Goal: Register for event/course

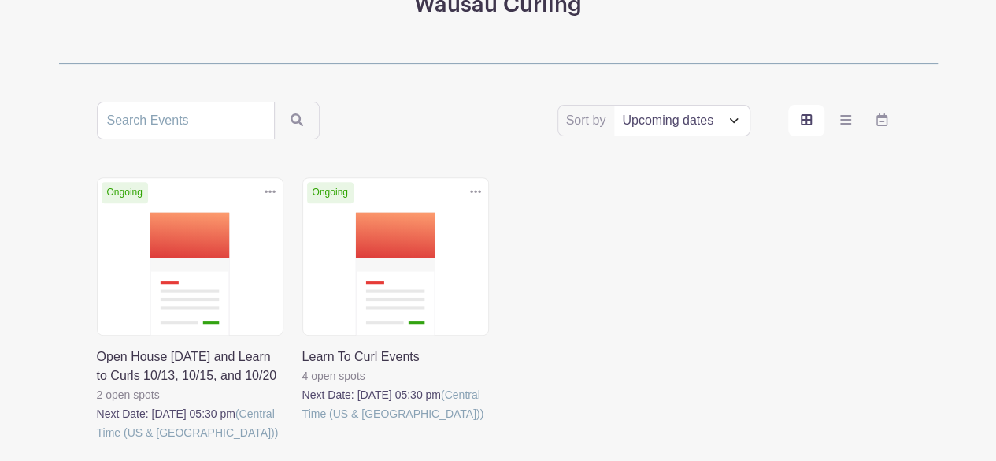
scroll to position [350, 0]
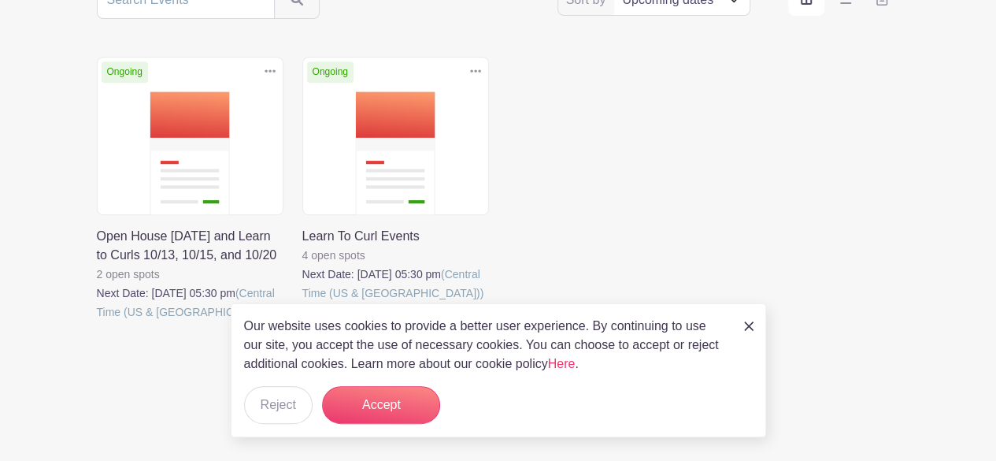
click at [749, 325] on img at bounding box center [748, 325] width 9 height 9
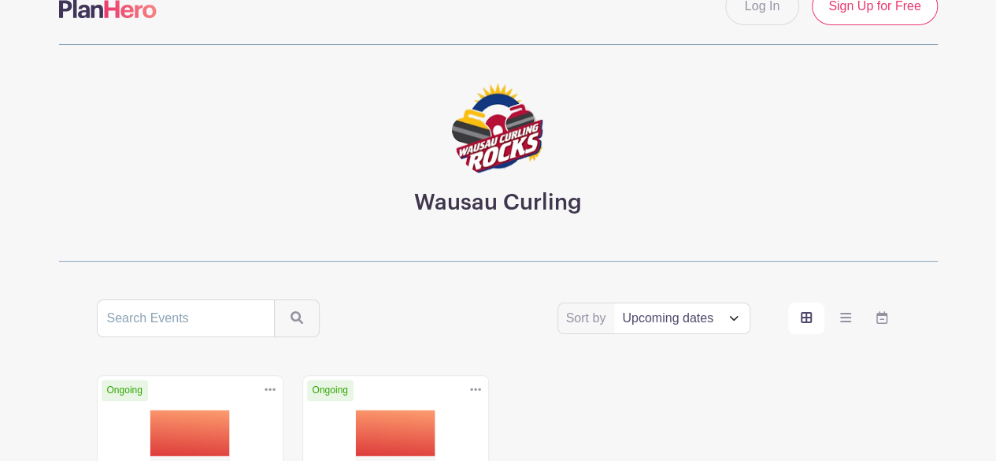
scroll to position [301, 0]
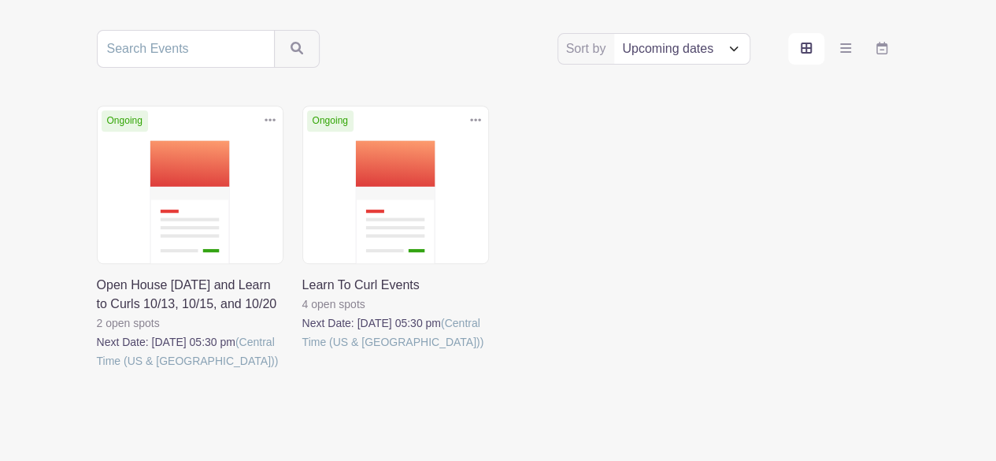
click at [97, 370] on link at bounding box center [97, 370] width 0 height 0
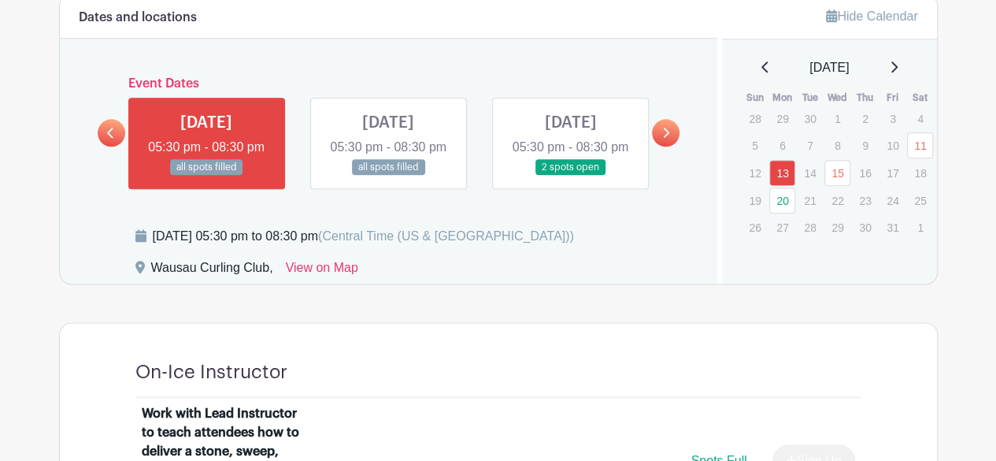
scroll to position [816, 0]
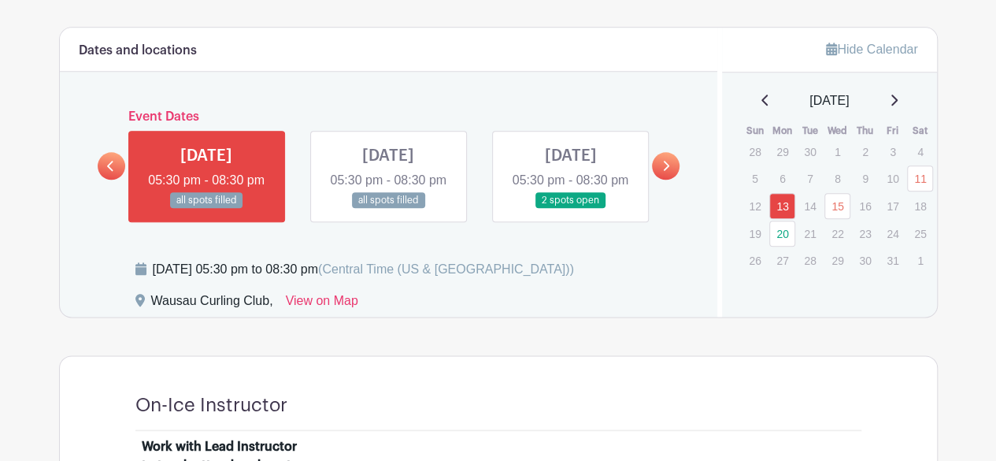
click at [388, 209] on link at bounding box center [388, 209] width 0 height 0
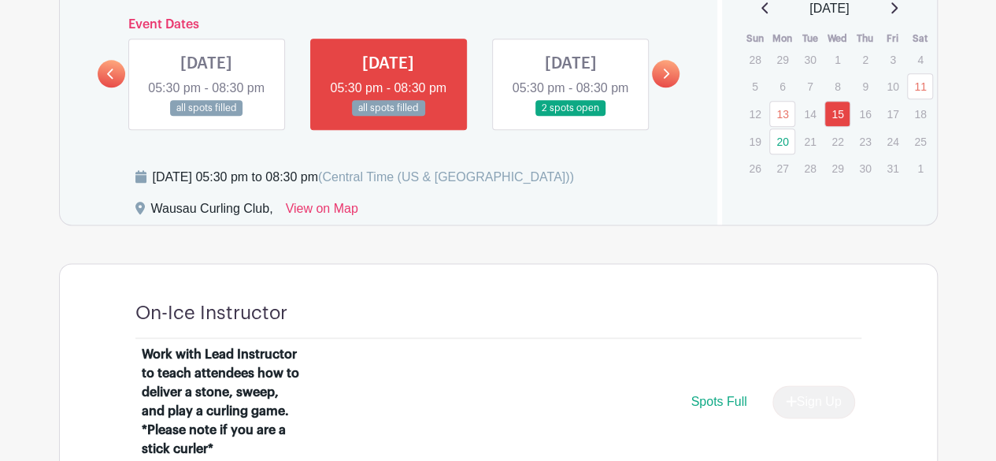
scroll to position [909, 0]
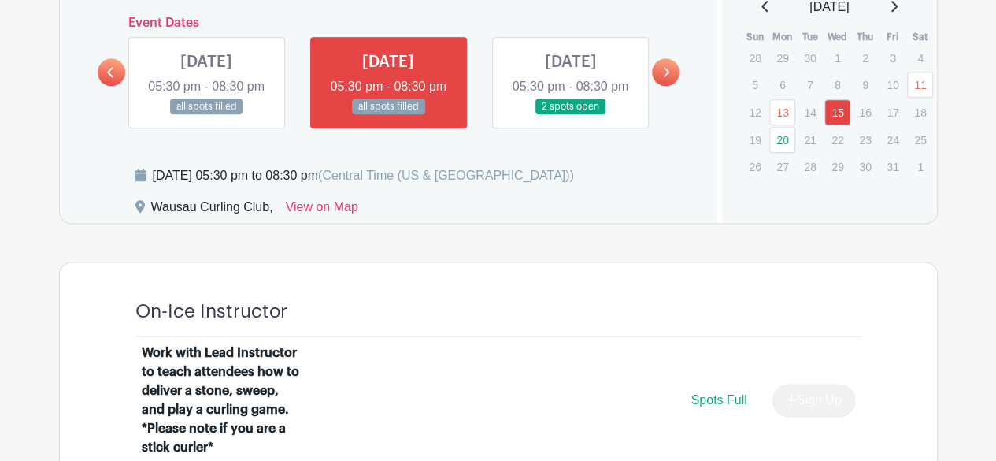
click at [570, 115] on link at bounding box center [570, 115] width 0 height 0
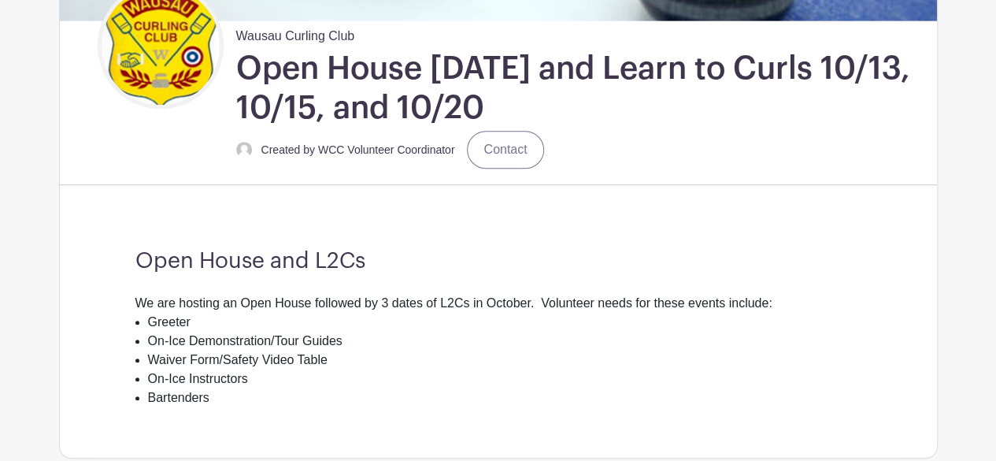
scroll to position [313, 0]
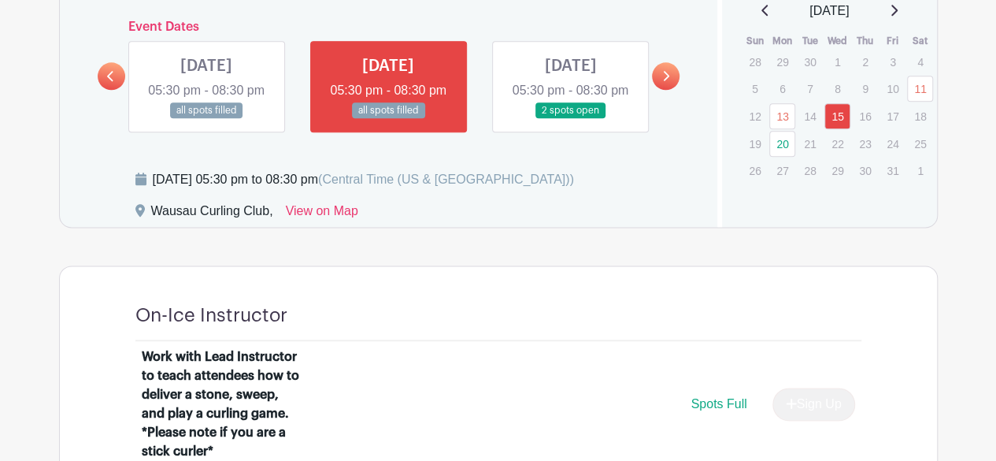
scroll to position [909, 0]
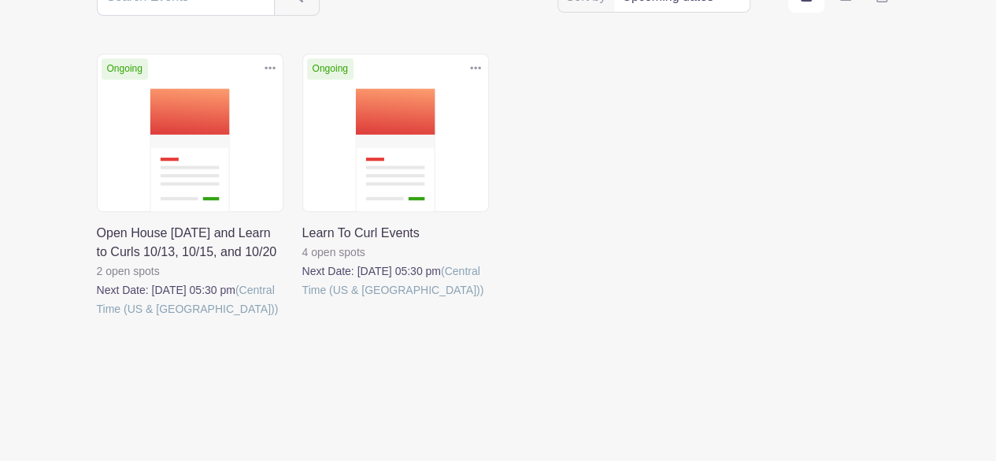
scroll to position [301, 0]
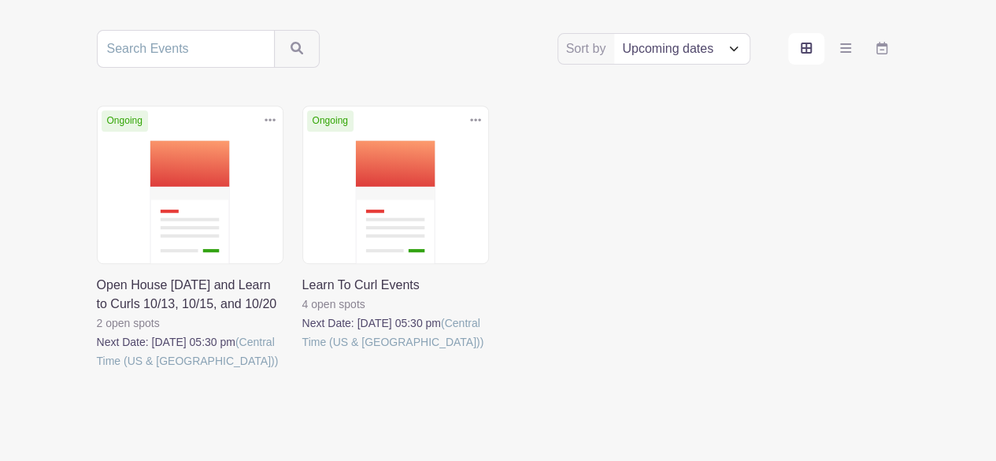
click at [302, 351] on link at bounding box center [302, 351] width 0 height 0
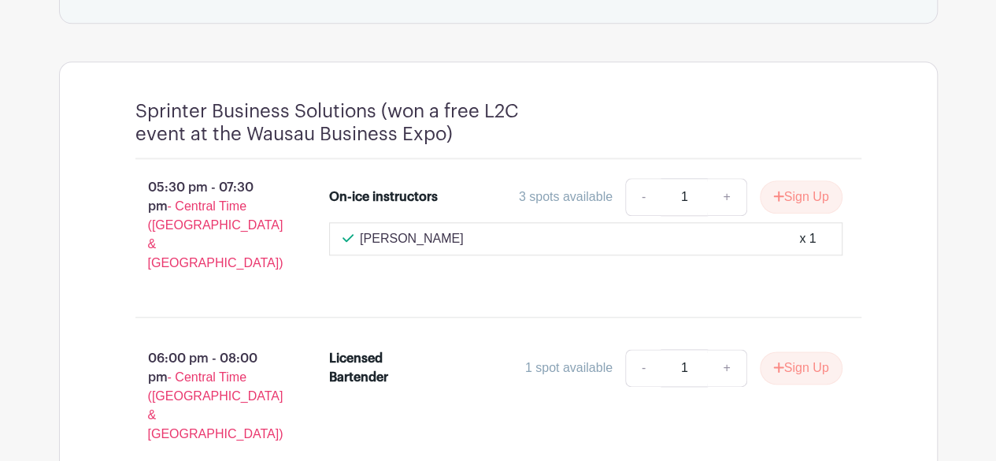
scroll to position [794, 0]
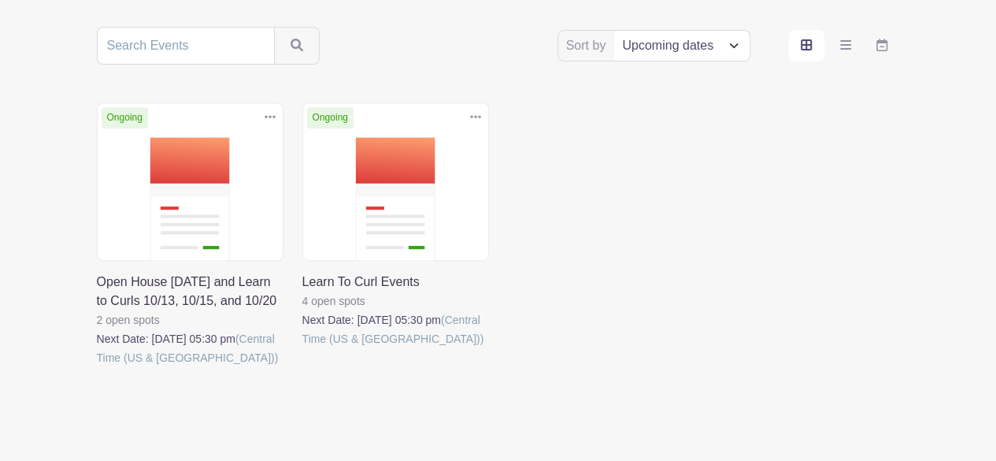
scroll to position [301, 0]
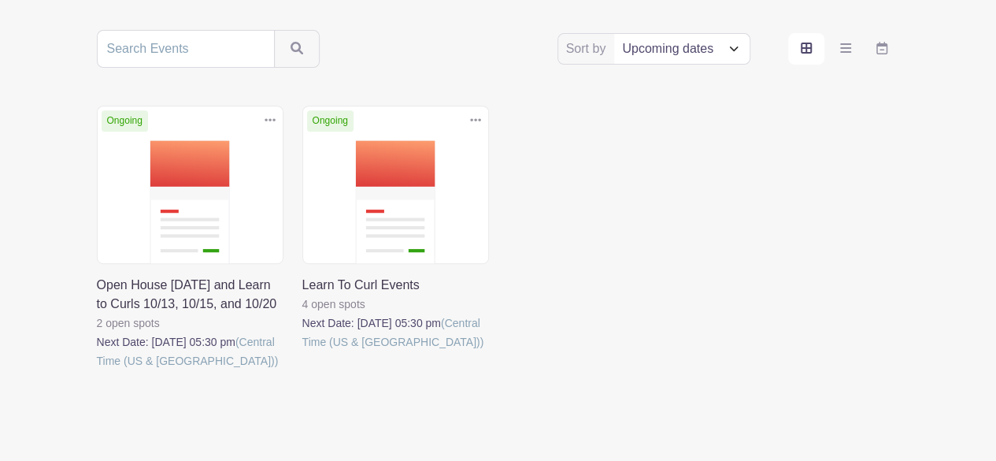
click at [97, 370] on link at bounding box center [97, 370] width 0 height 0
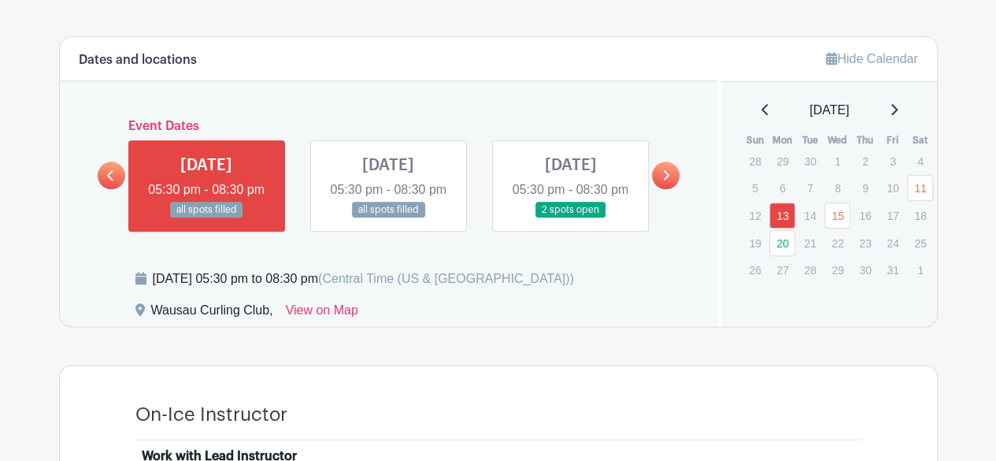
scroll to position [807, 0]
click at [916, 190] on link "11" at bounding box center [920, 187] width 26 height 26
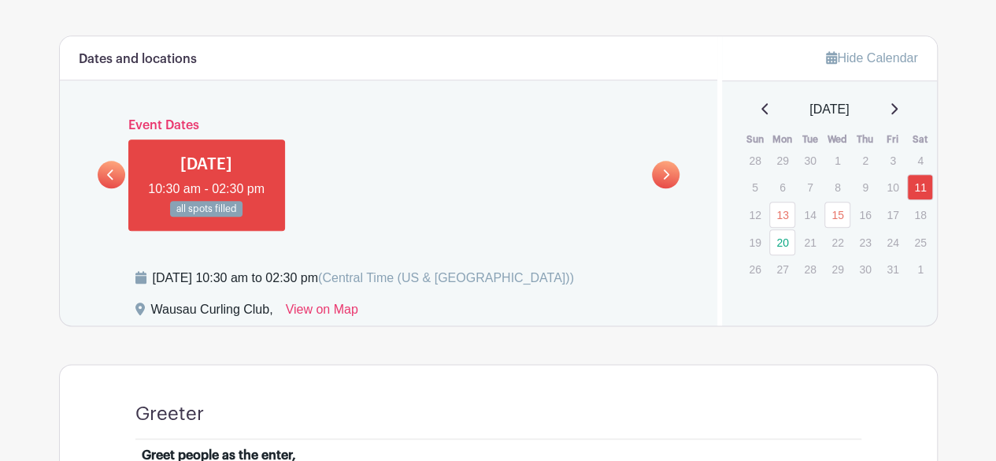
click at [206, 217] on link at bounding box center [206, 217] width 0 height 0
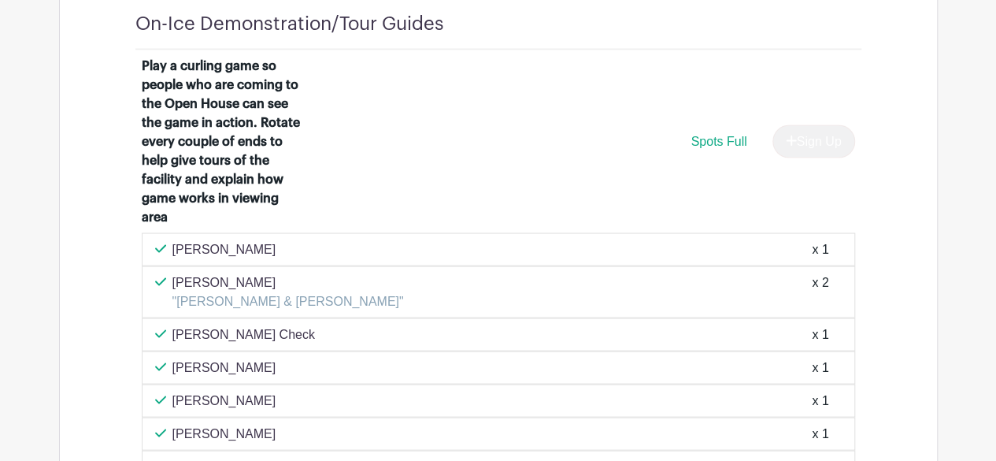
scroll to position [1438, 0]
drag, startPoint x: 35, startPoint y: 253, endPoint x: 399, endPoint y: 194, distance: 368.6
click at [399, 194] on div "Play a curling game so people who are coming to the Open House can see the game…" at bounding box center [498, 143] width 713 height 176
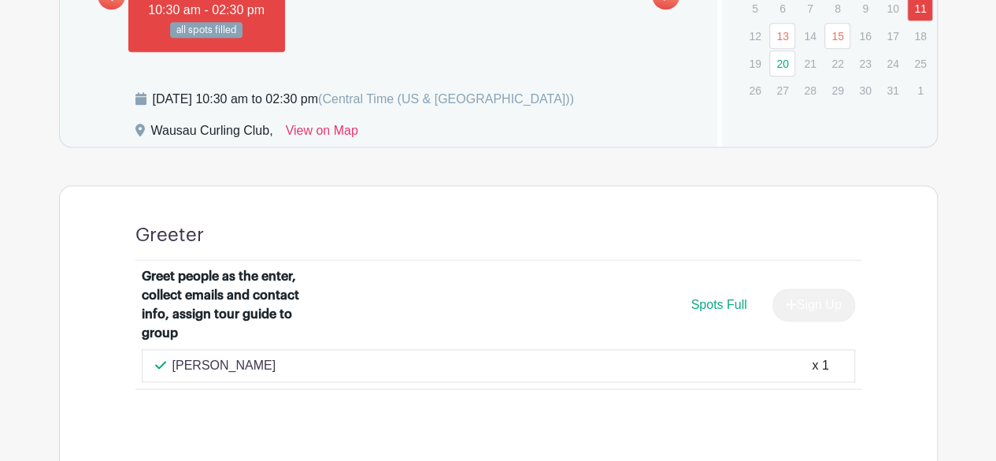
scroll to position [812, 0]
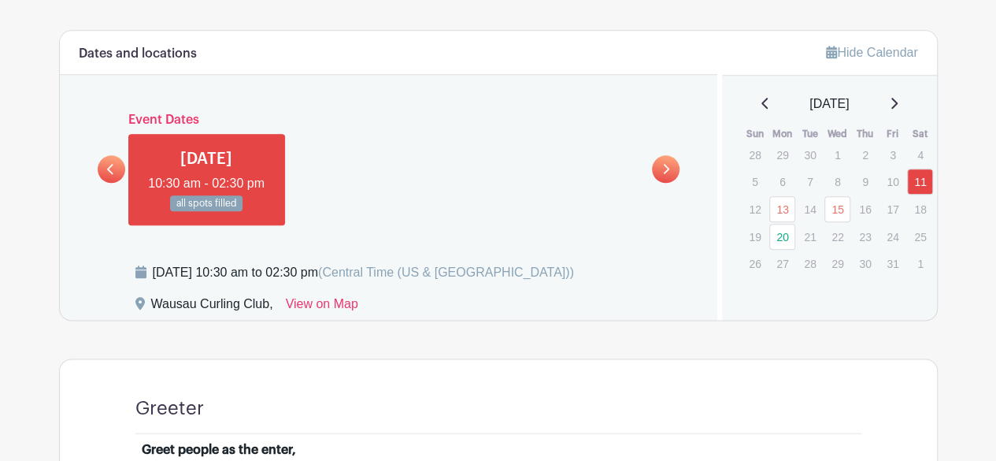
click at [664, 168] on icon at bounding box center [665, 169] width 7 height 12
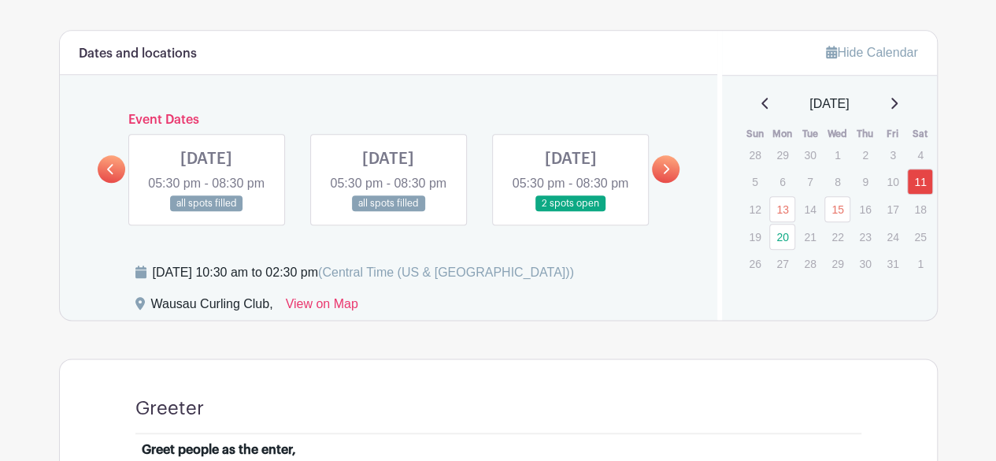
click at [570, 212] on link at bounding box center [570, 212] width 0 height 0
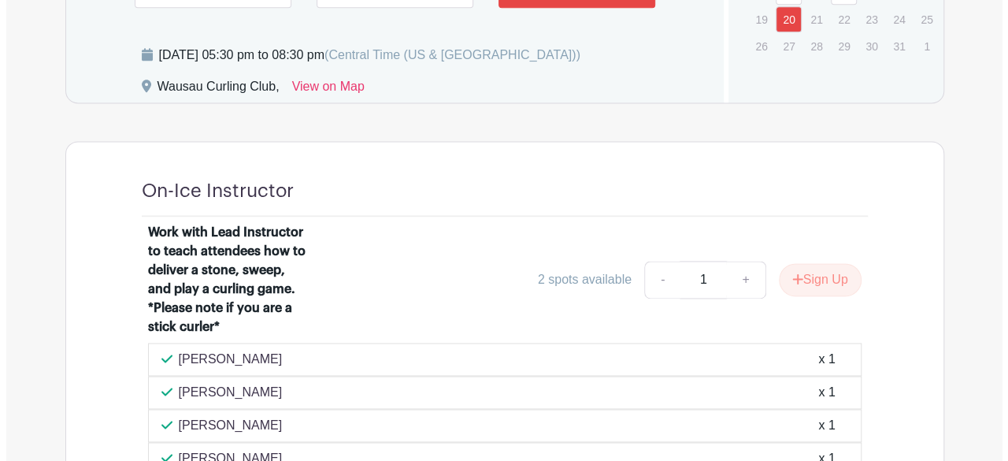
scroll to position [1031, 0]
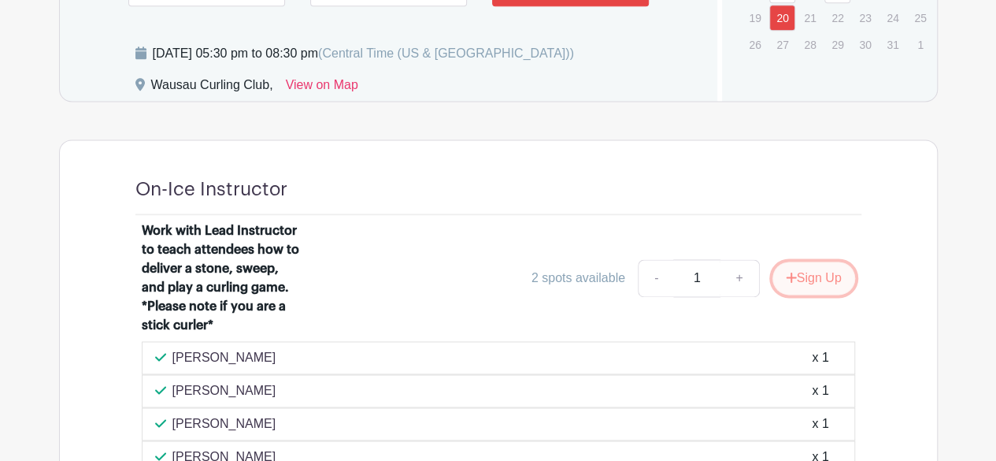
click at [823, 294] on button "Sign Up" at bounding box center [813, 277] width 83 height 33
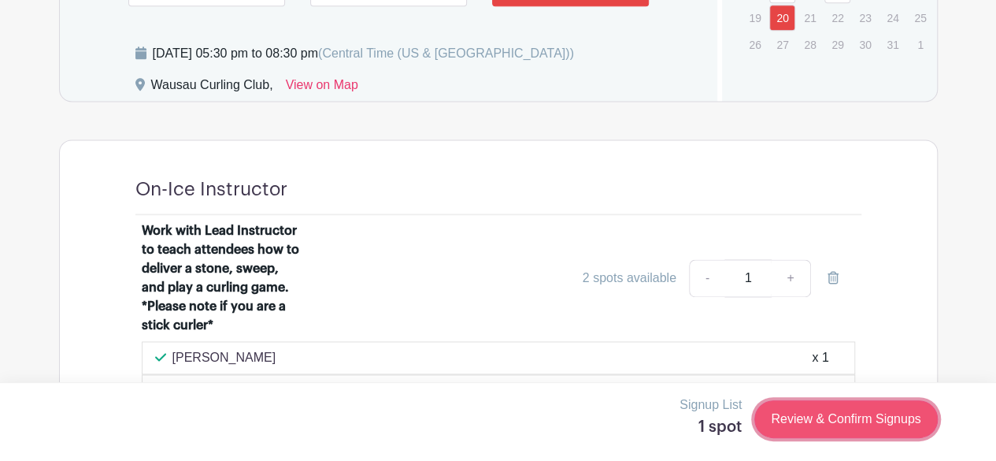
click at [856, 406] on link "Review & Confirm Signups" at bounding box center [845, 419] width 183 height 38
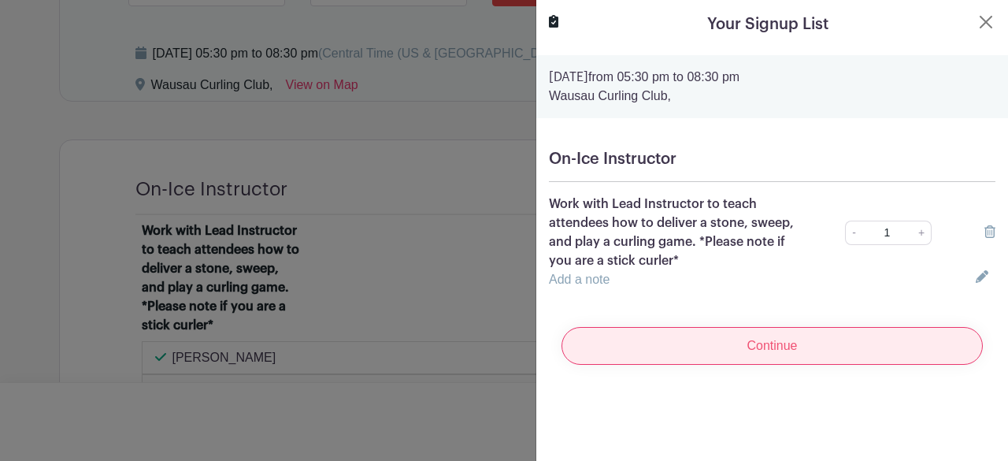
click at [762, 335] on input "Continue" at bounding box center [771, 346] width 421 height 38
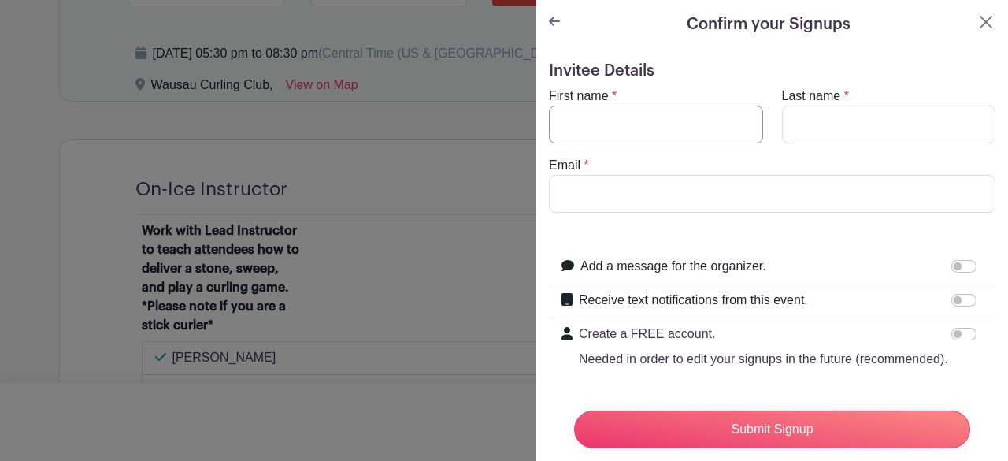
click at [617, 131] on input "First name" at bounding box center [656, 124] width 214 height 38
type input "[PERSON_NAME]"
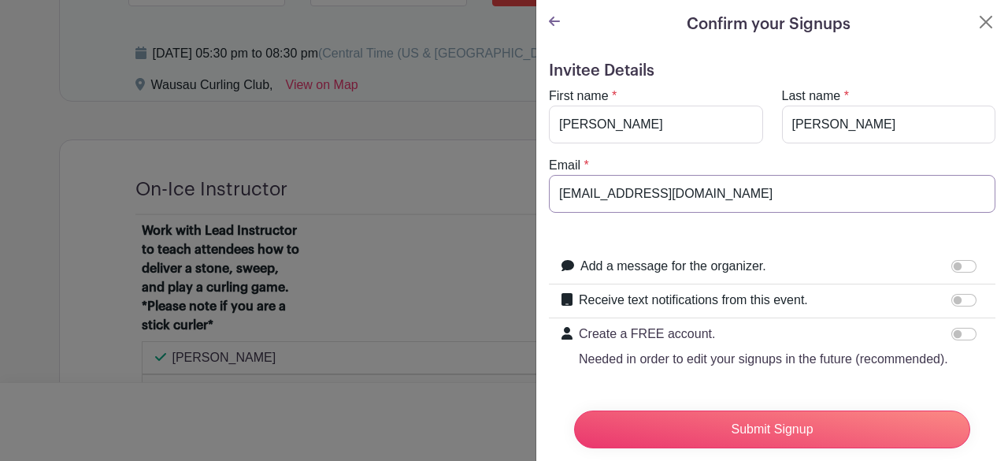
scroll to position [68, 0]
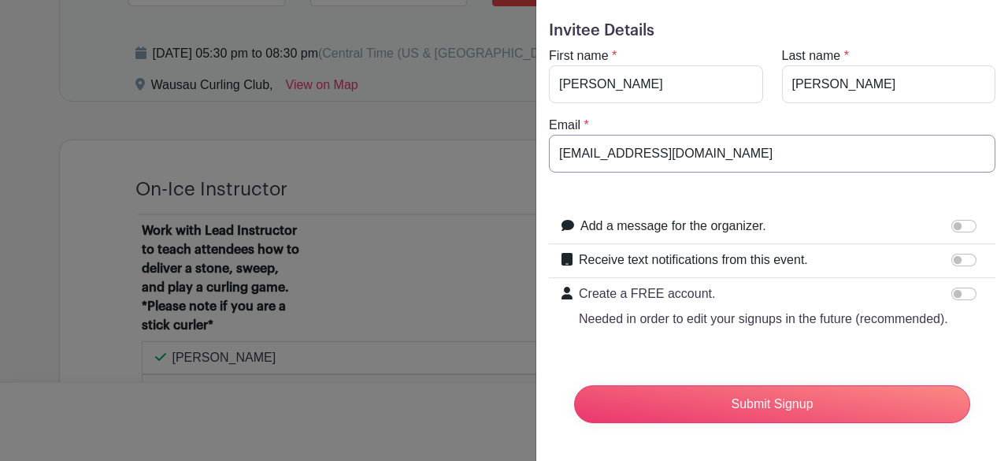
type input "[EMAIL_ADDRESS][DOMAIN_NAME]"
click at [951, 287] on input "Create a FREE account. Needed in order to edit your signups in the future (reco…" at bounding box center [963, 293] width 25 height 13
checkbox input "true"
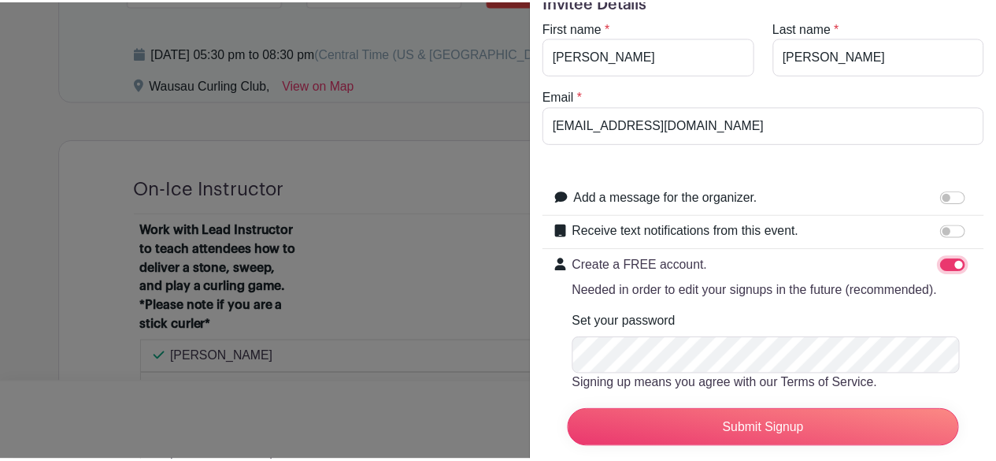
scroll to position [175, 0]
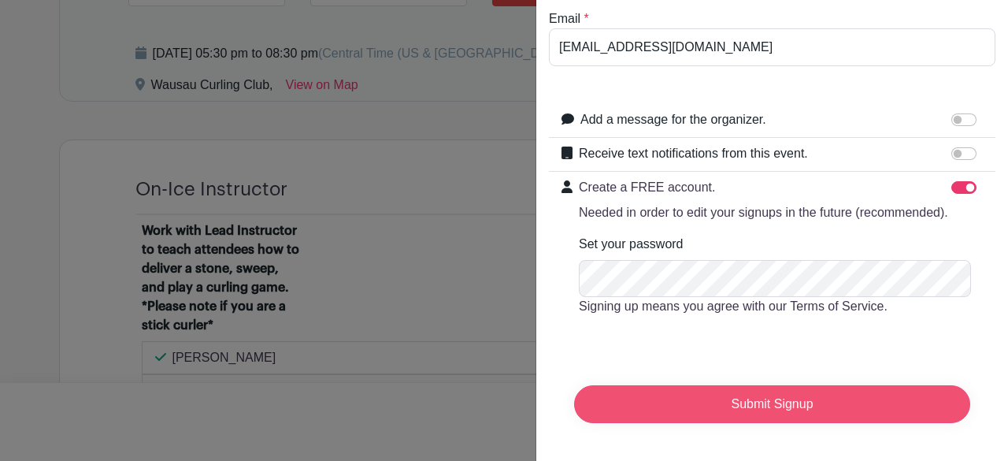
click at [682, 385] on input "Submit Signup" at bounding box center [772, 404] width 396 height 38
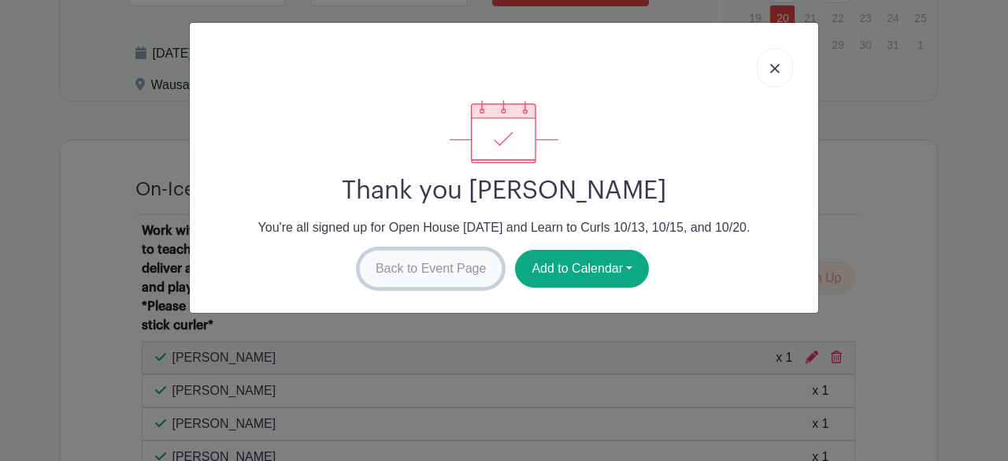
click at [457, 268] on link "Back to Event Page" at bounding box center [431, 269] width 144 height 38
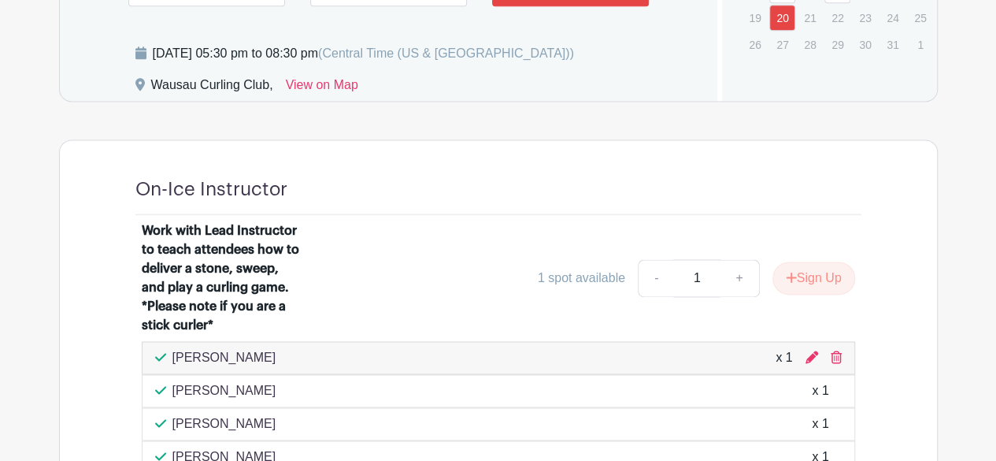
scroll to position [997, 0]
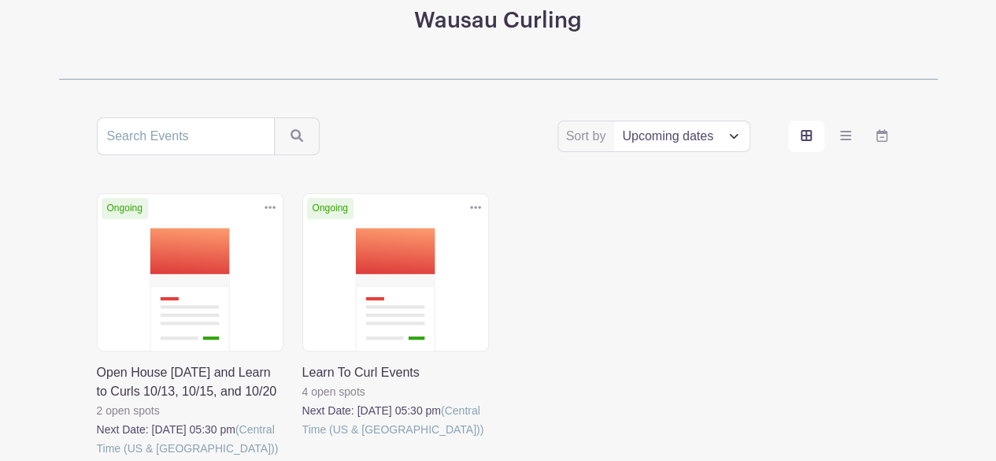
scroll to position [214, 0]
